Goal: Use online tool/utility: Utilize a website feature to perform a specific function

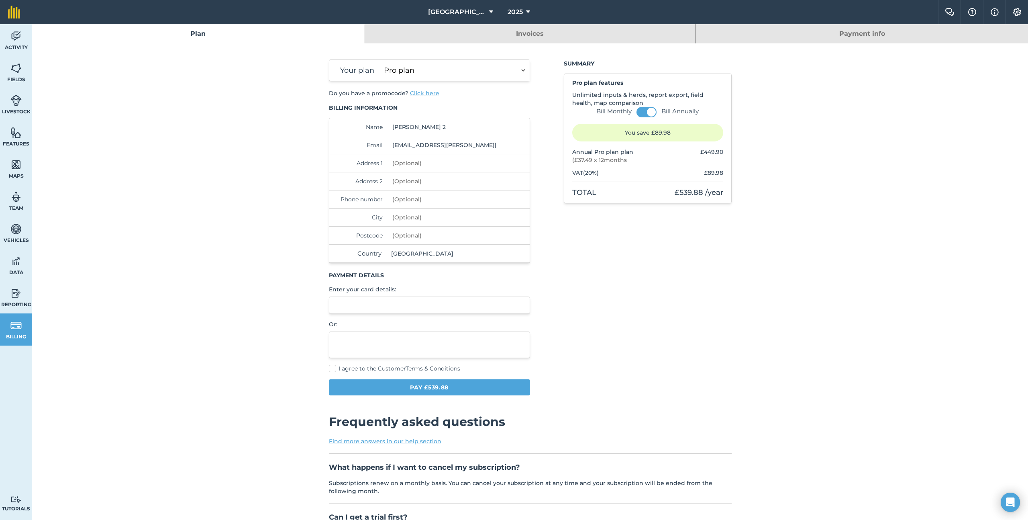
select select "c333f8ae-3c08-4337-b93a-84218057e287"
click at [15, 41] on img at bounding box center [15, 36] width 11 height 12
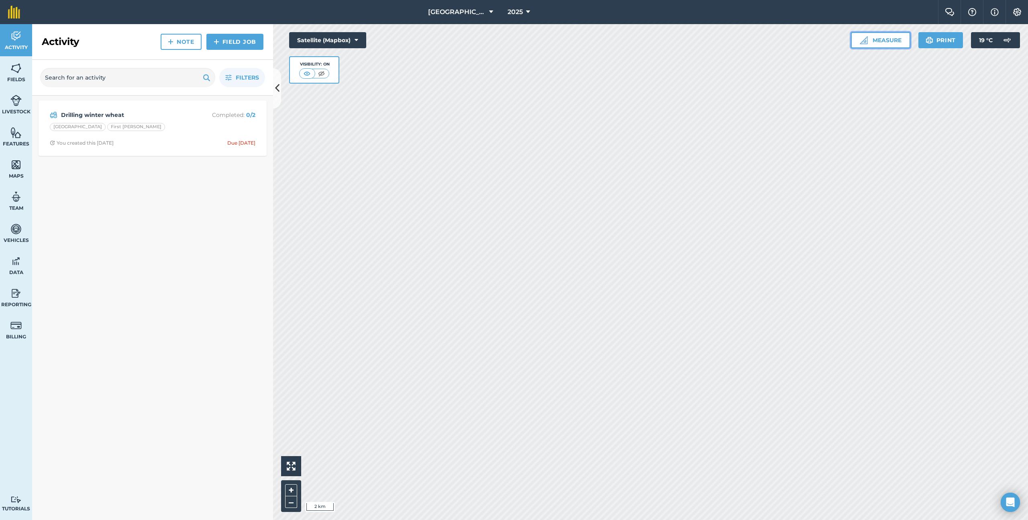
click at [875, 44] on button "Measure" at bounding box center [880, 40] width 59 height 16
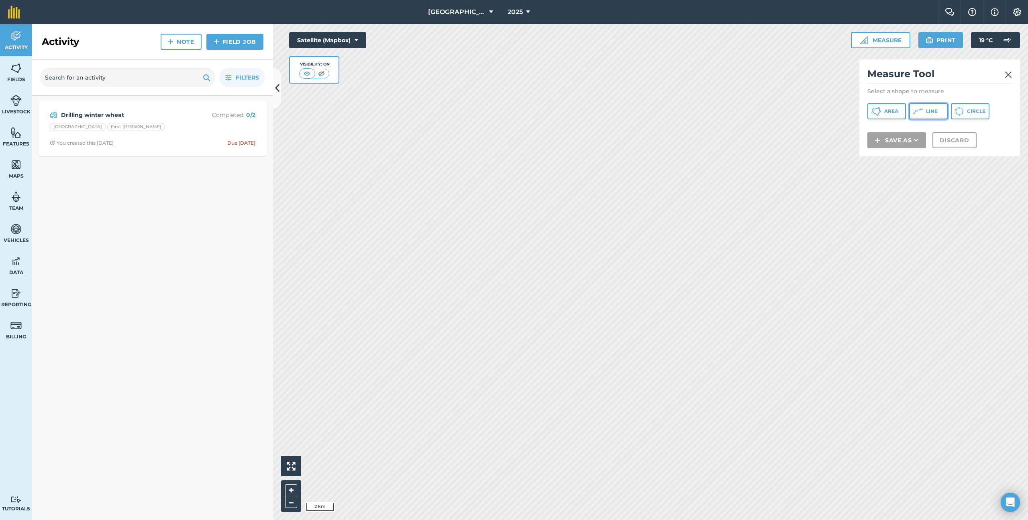
click at [925, 114] on button "Line" at bounding box center [928, 111] width 39 height 16
click at [1011, 75] on img at bounding box center [1008, 75] width 7 height 10
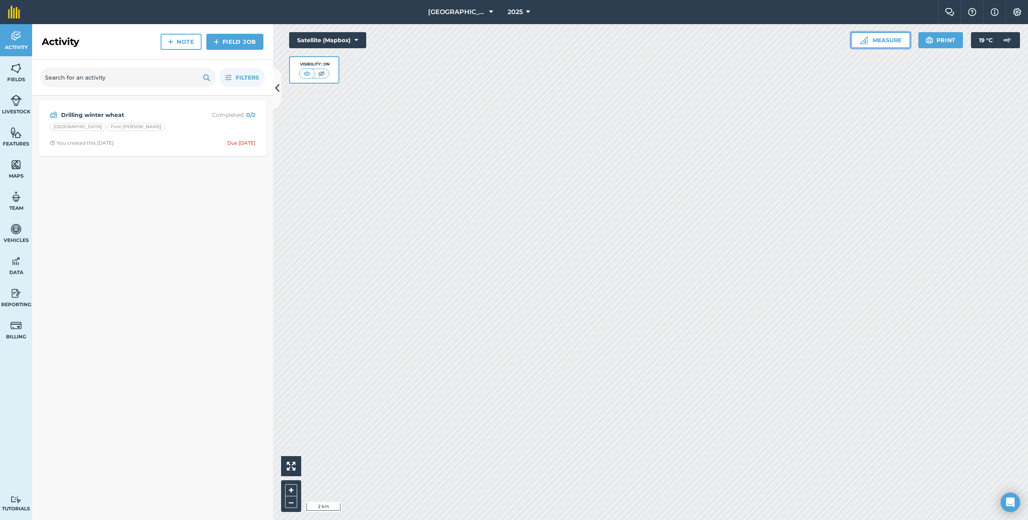
click at [884, 36] on button "Measure" at bounding box center [880, 40] width 59 height 16
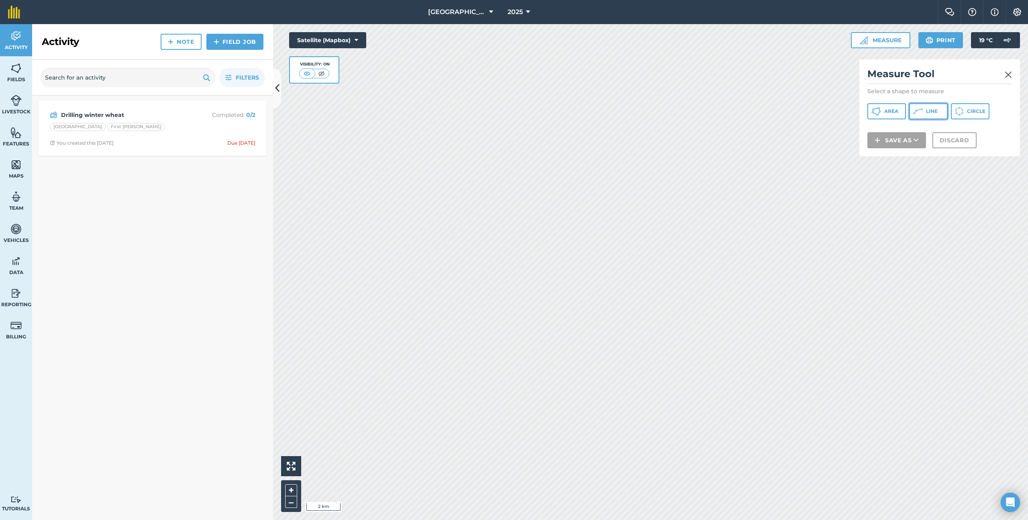
click at [933, 112] on span "Line" at bounding box center [932, 111] width 12 height 6
click at [780, 0] on html "Abbey Farm 2025 Farm Chat Help Info Settings Map printing is not available on o…" at bounding box center [514, 260] width 1028 height 520
click at [1007, 71] on img at bounding box center [1008, 75] width 7 height 10
